Goal: Task Accomplishment & Management: Manage account settings

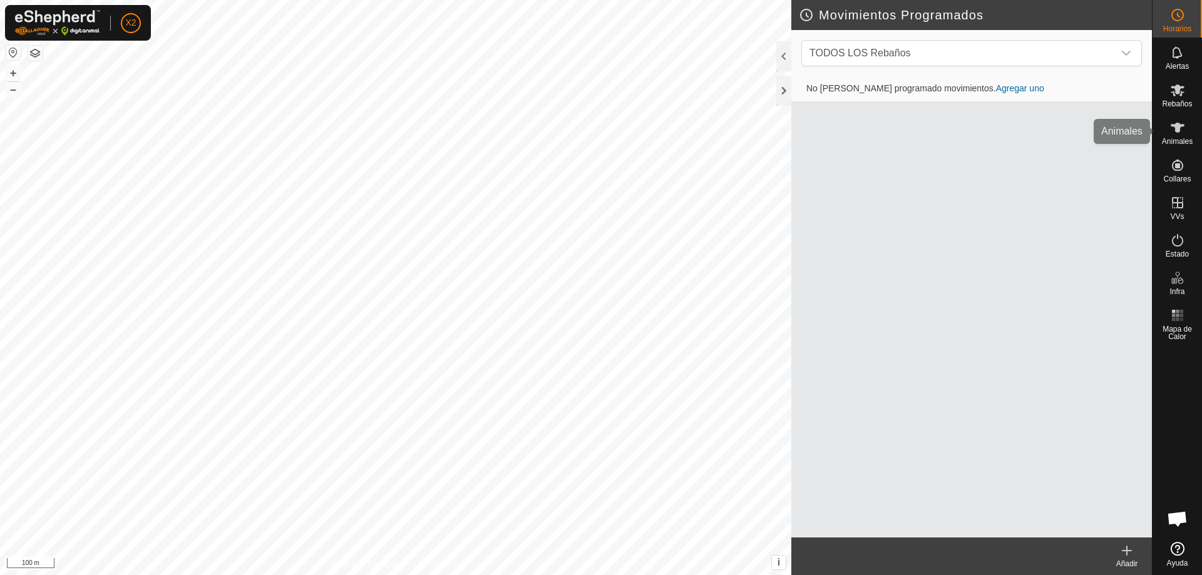
click at [1183, 140] on span "Animales" at bounding box center [1177, 142] width 31 height 8
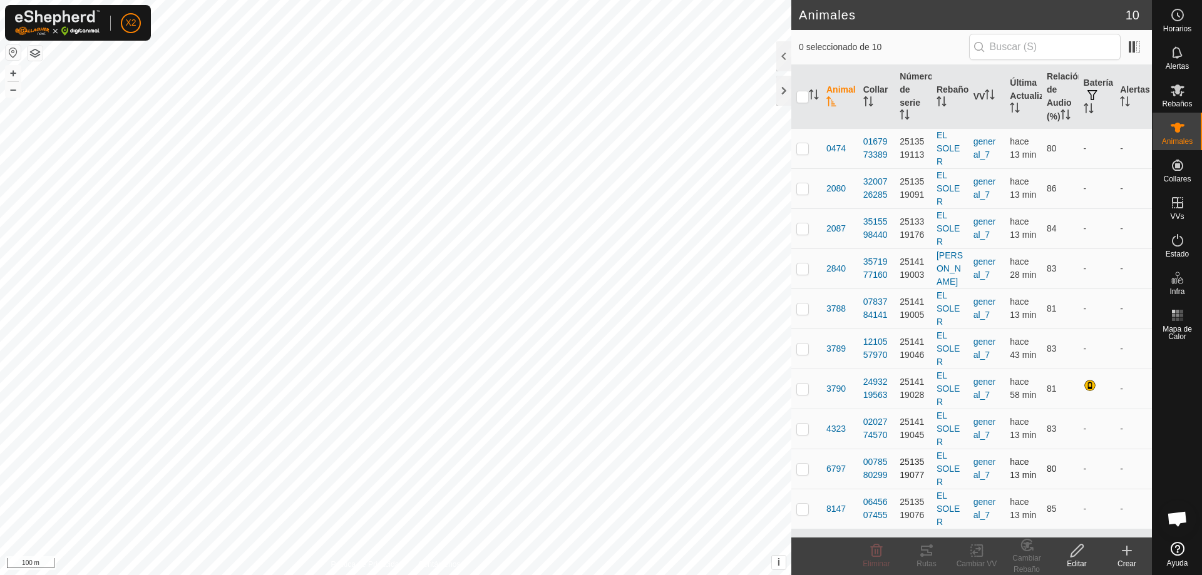
click at [800, 474] on p-checkbox at bounding box center [802, 469] width 13 height 10
checkbox input "true"
click at [838, 476] on span "6797" at bounding box center [835, 469] width 19 height 13
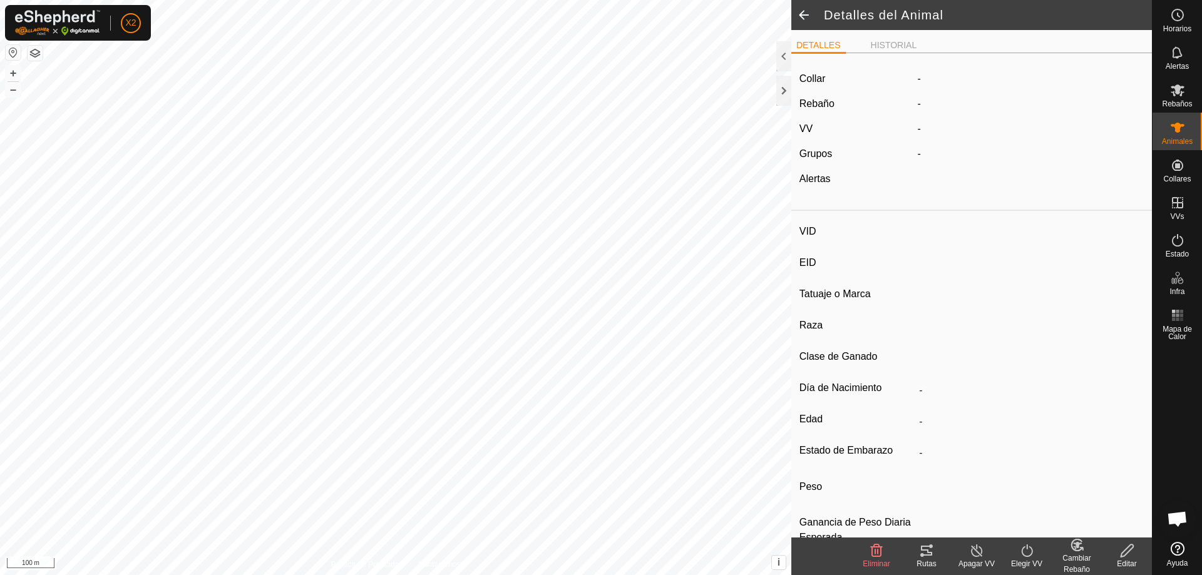
type input "6797"
type input "000020903616797"
type input "-"
type input "CREUAT"
type input "-"
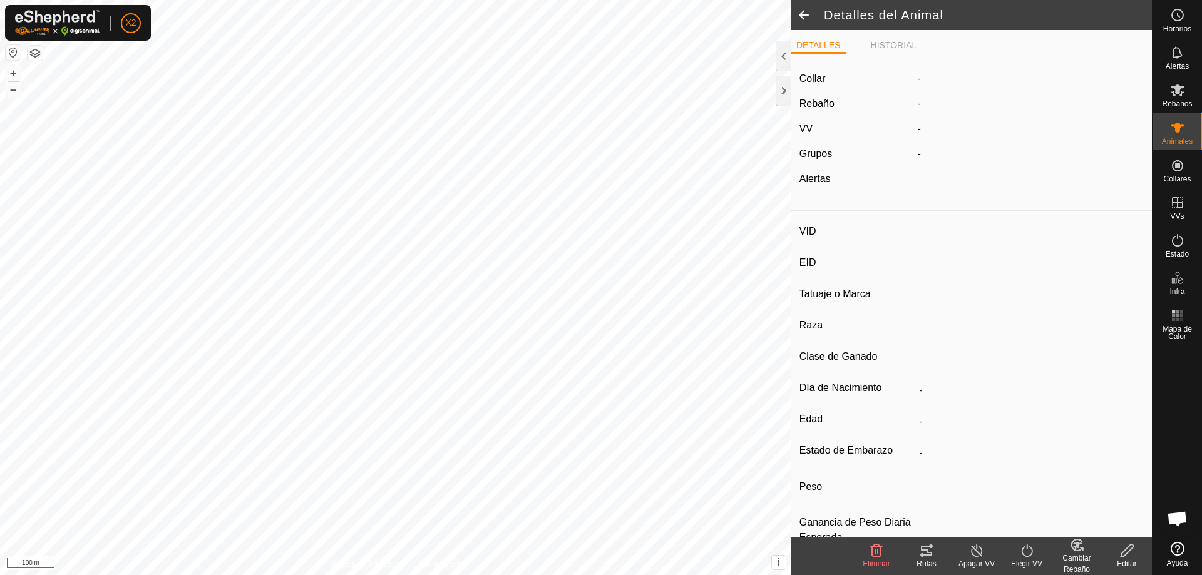
type input "09/2007"
type input "18 years 4 months"
type input "0 kg"
type input "-"
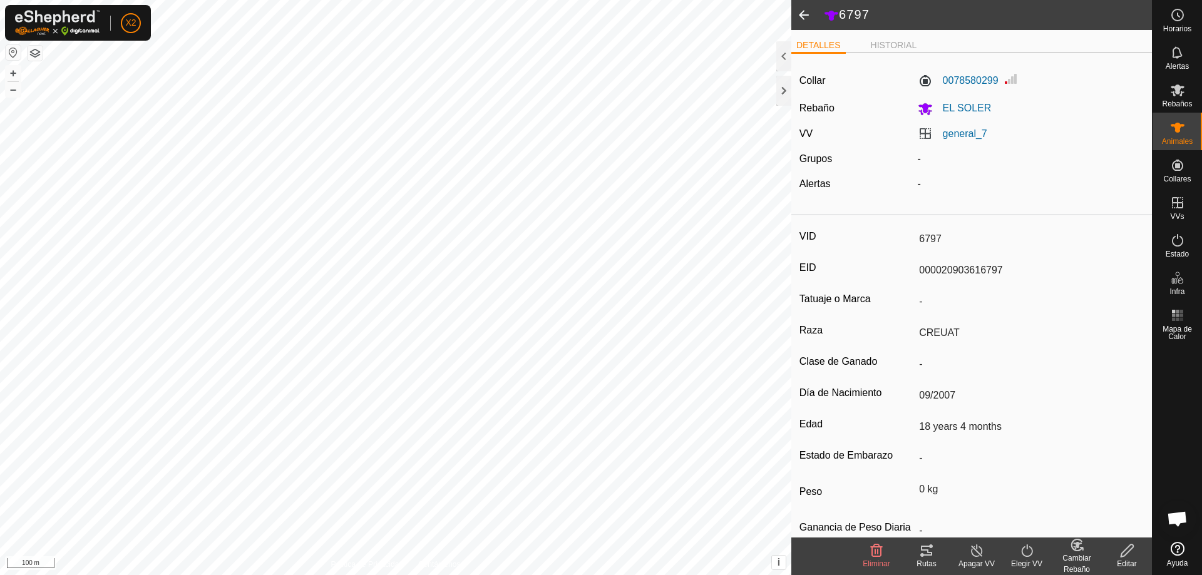
click at [810, 13] on span at bounding box center [803, 15] width 25 height 30
